Goal: Task Accomplishment & Management: Complete application form

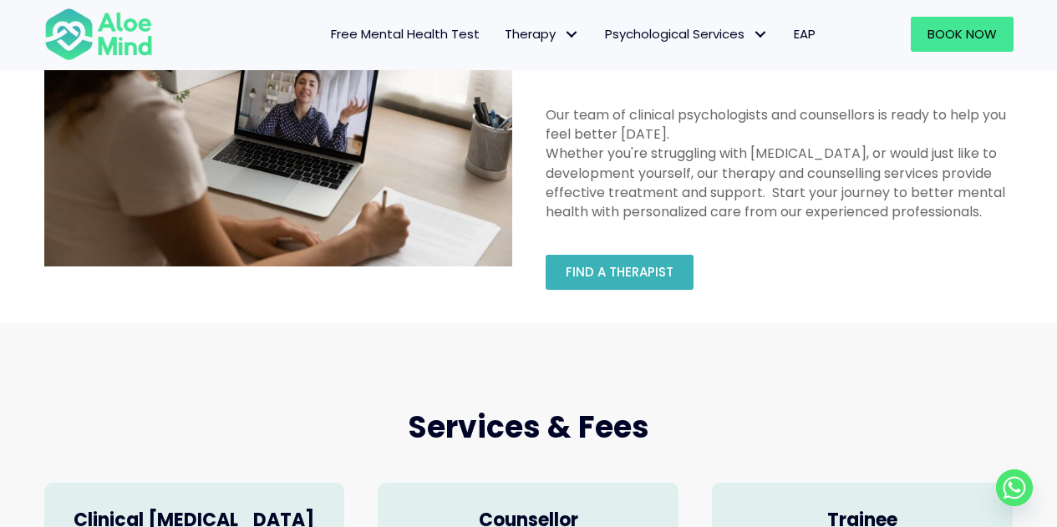
scroll to position [116, 0]
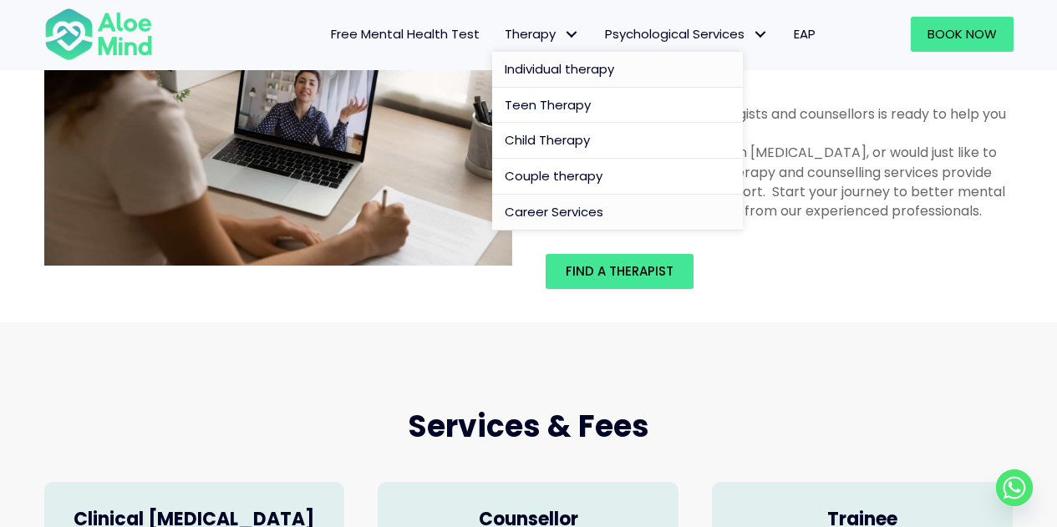
click at [570, 210] on span "Career Services" at bounding box center [554, 212] width 99 height 18
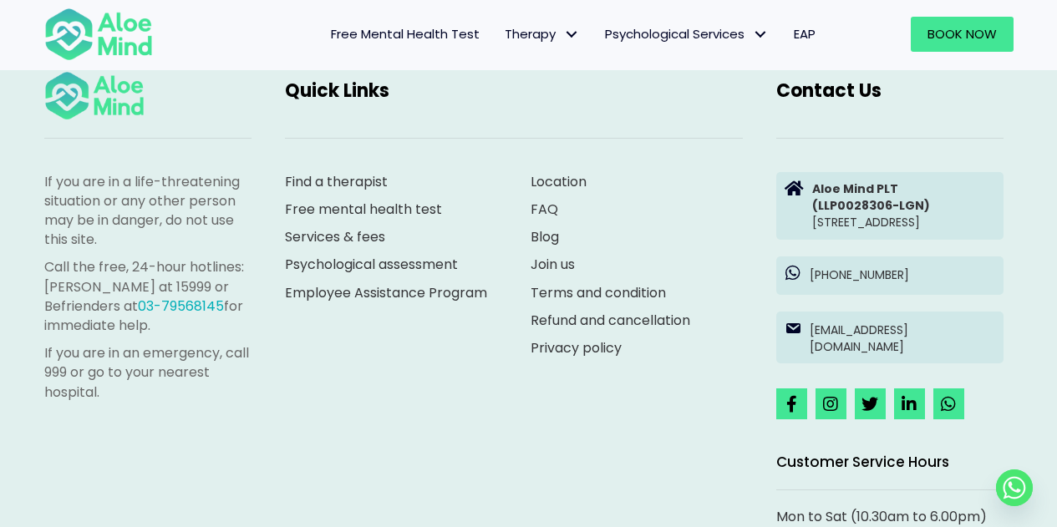
scroll to position [1832, 0]
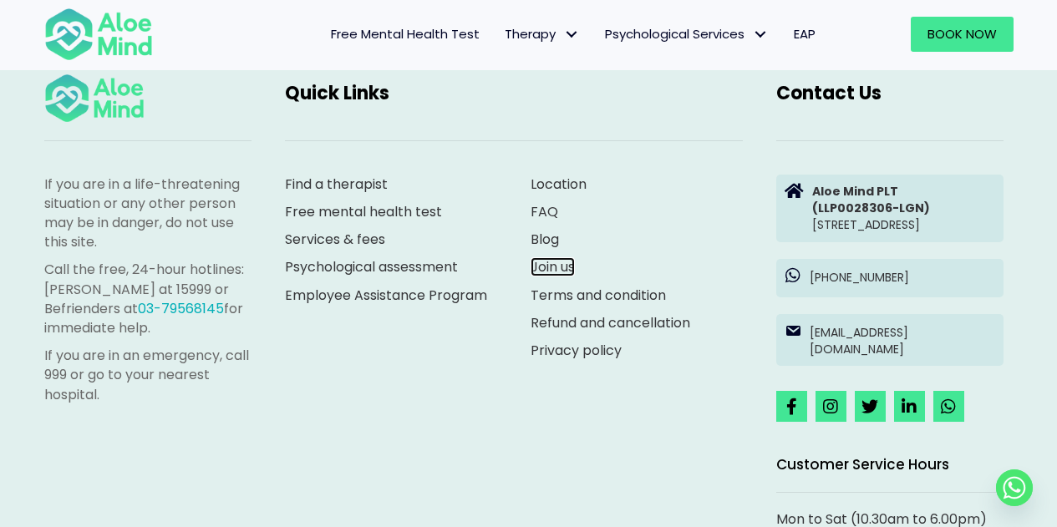
click at [553, 277] on link "Join us" at bounding box center [553, 266] width 44 height 19
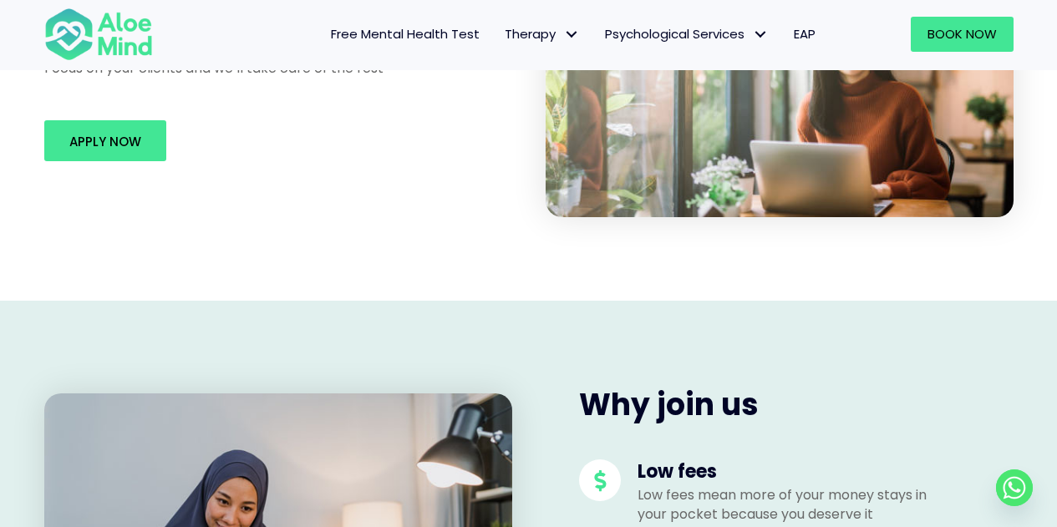
scroll to position [269, 0]
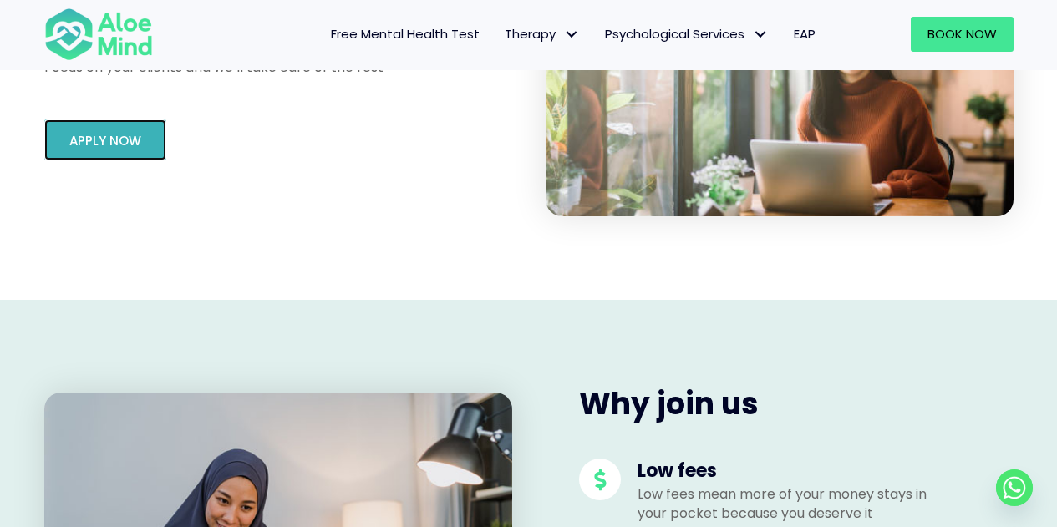
click at [104, 153] on link "Apply Now" at bounding box center [105, 139] width 122 height 41
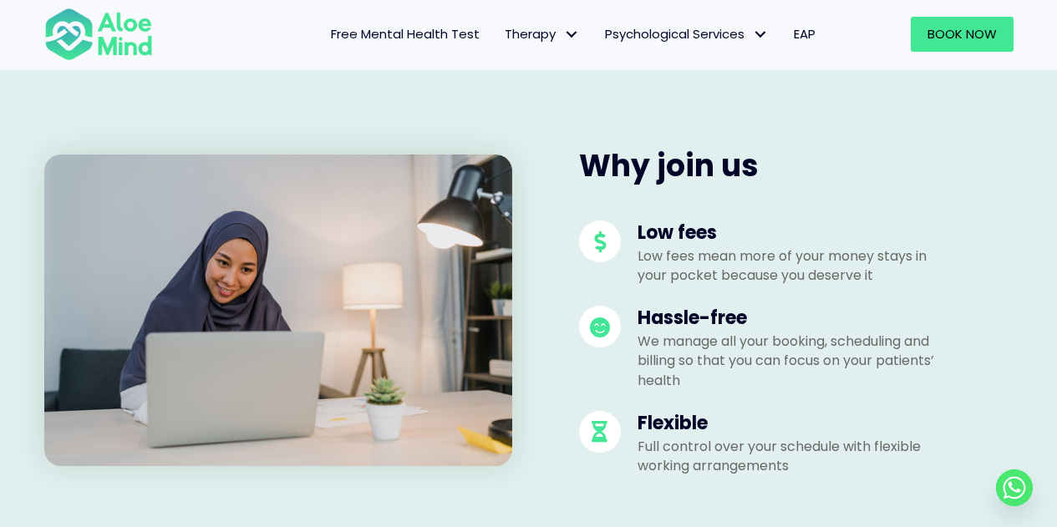
scroll to position [508, 0]
